Goal: Transaction & Acquisition: Purchase product/service

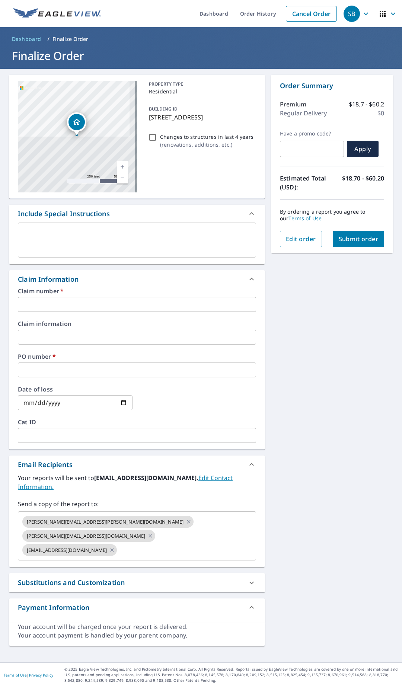
click at [153, 133] on input "Changes to structures in last 4 years ( renovations, additions, etc. )" at bounding box center [152, 137] width 9 height 9
checkbox input "true"
click at [68, 304] on input "text" at bounding box center [137, 304] width 238 height 15
type input "[PERSON_NAME]"
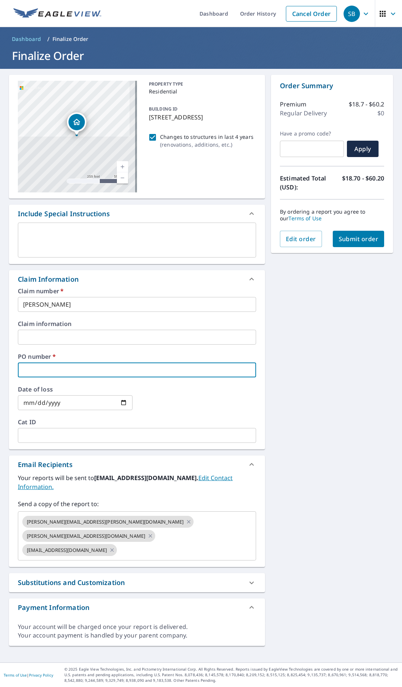
type input "EAGLEVIEW"
click at [362, 239] on span "Submit order" at bounding box center [359, 239] width 40 height 8
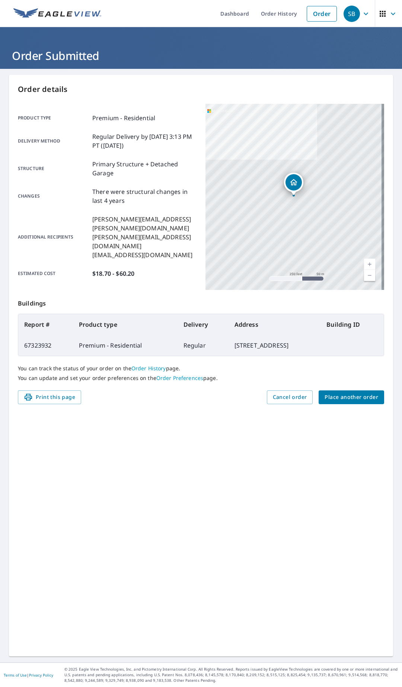
click at [344, 389] on div "You can track the status of your order on the Order History page. You can updat…" at bounding box center [201, 373] width 366 height 34
click at [345, 398] on span "Place another order" at bounding box center [352, 397] width 54 height 9
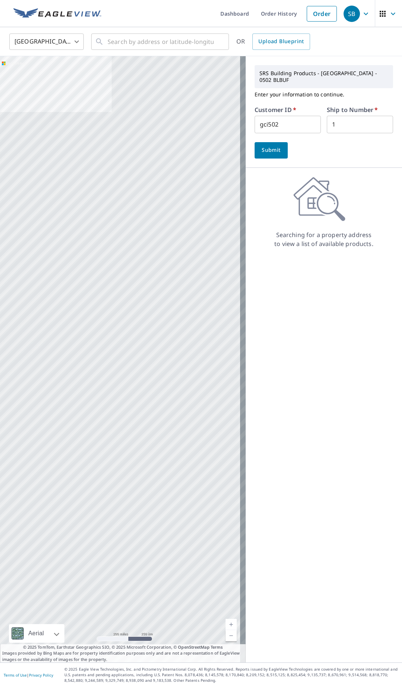
click at [261, 146] on span "Submit" at bounding box center [271, 150] width 21 height 9
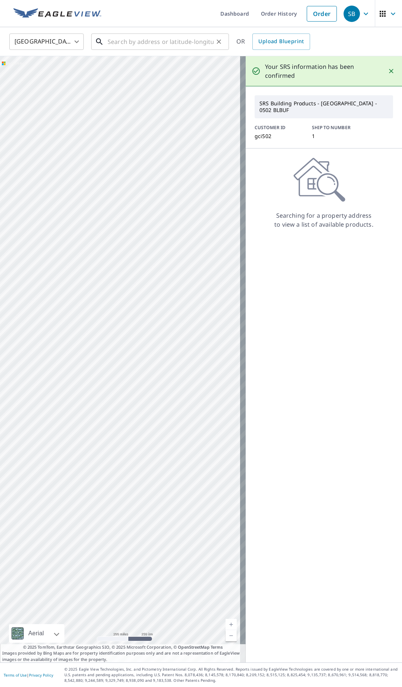
click at [125, 42] on input "text" at bounding box center [161, 41] width 106 height 21
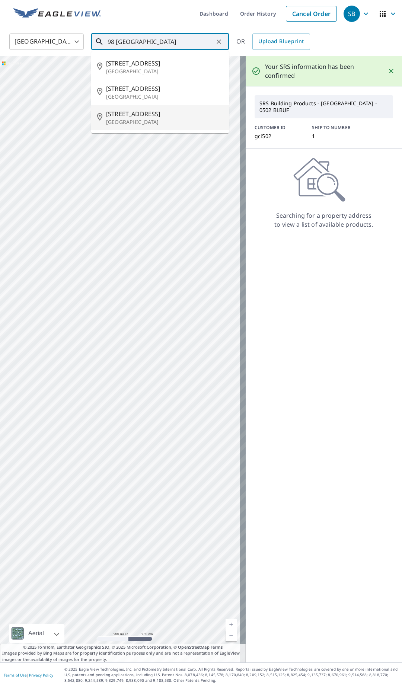
click at [143, 121] on p "[GEOGRAPHIC_DATA]" at bounding box center [164, 121] width 117 height 7
type input "[STREET_ADDRESS]"
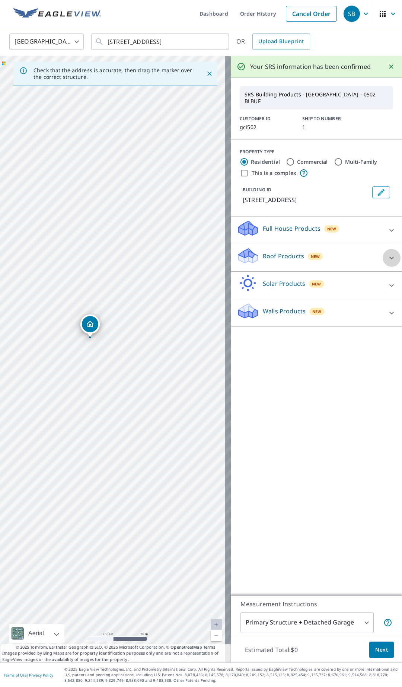
click at [389, 256] on icon at bounding box center [391, 257] width 4 height 3
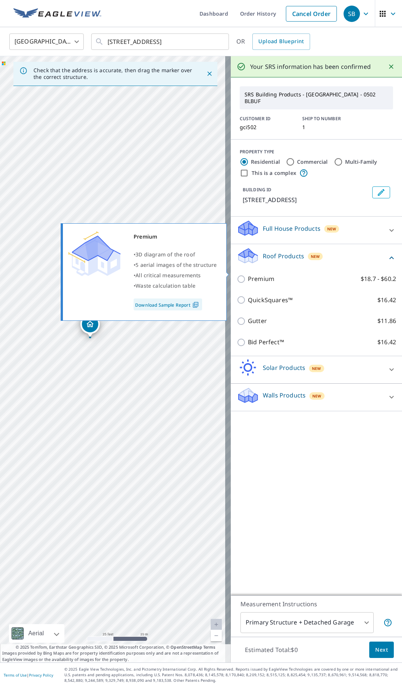
click at [250, 275] on p "Premium" at bounding box center [261, 278] width 26 height 9
click at [248, 275] on input "Premium $18.7 - $60.2" at bounding box center [242, 279] width 11 height 9
checkbox input "true"
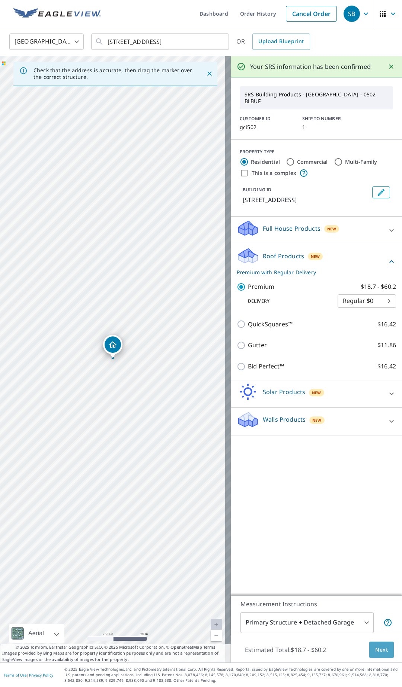
click at [378, 650] on span "Next" at bounding box center [381, 649] width 13 height 9
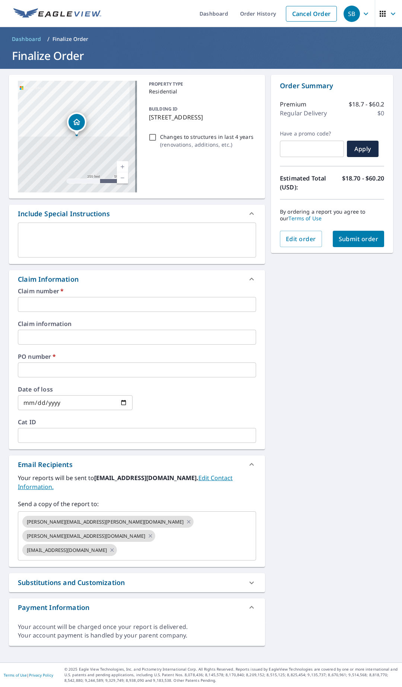
click at [154, 142] on input "Changes to structures in last 4 years ( renovations, additions, etc. )" at bounding box center [152, 137] width 9 height 9
checkbox input "true"
click at [34, 309] on input "text" at bounding box center [137, 304] width 238 height 15
type input "G"
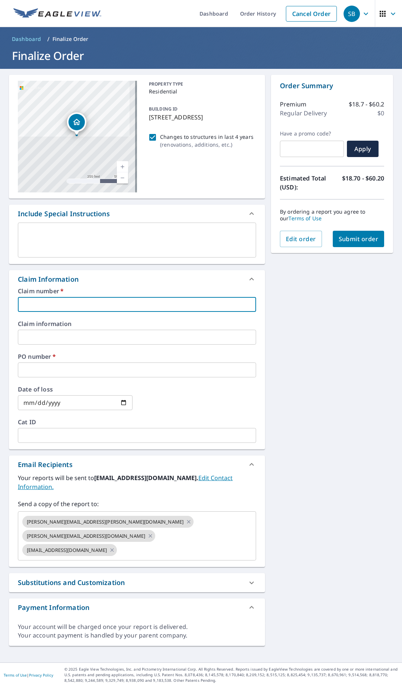
checkbox input "true"
type input "GN"
checkbox input "true"
type input "[PERSON_NAME]"
checkbox input "true"
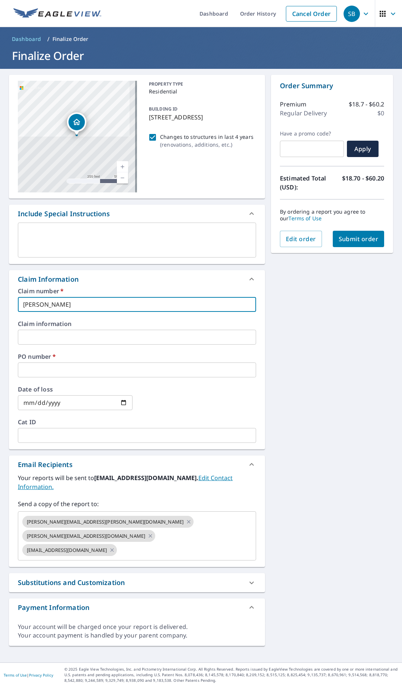
click at [51, 371] on input "text" at bounding box center [137, 369] width 238 height 15
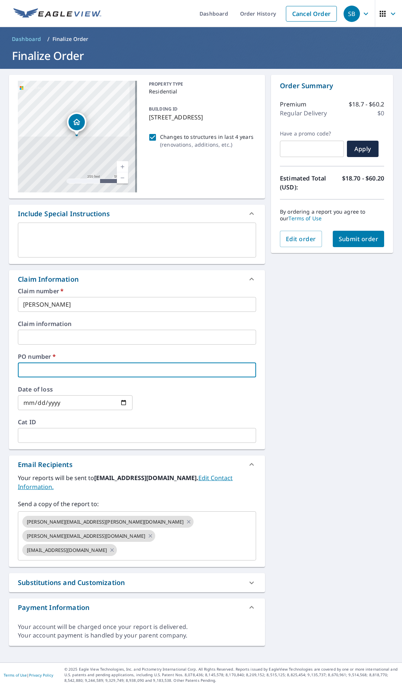
type input "EAGLEVIEW"
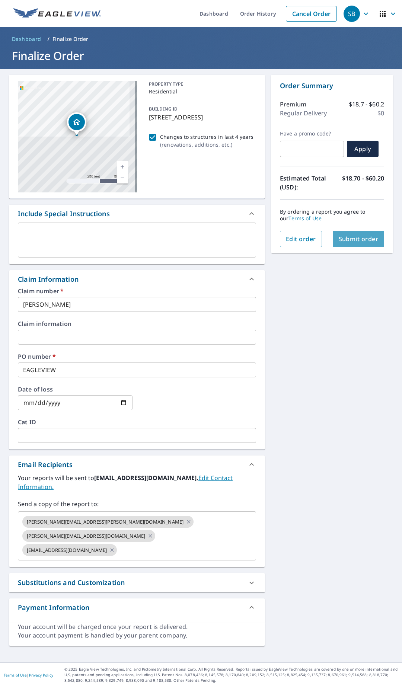
click at [367, 240] on span "Submit order" at bounding box center [359, 239] width 40 height 8
checkbox input "true"
